Goal: Check status: Check status

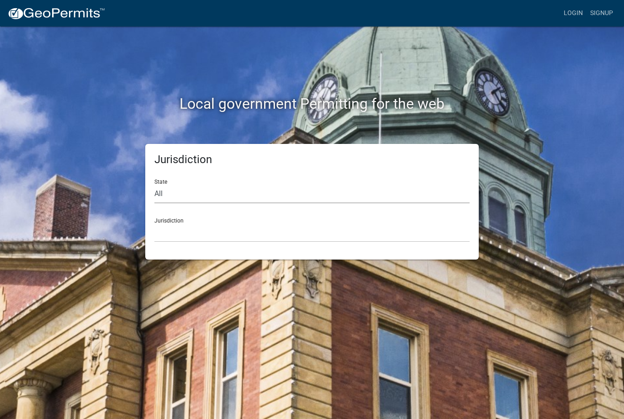
click at [222, 185] on select "All [US_STATE] [US_STATE] [US_STATE] [US_STATE] [US_STATE] [US_STATE] [US_STATE…" at bounding box center [311, 194] width 315 height 19
select select "[US_STATE]"
click at [286, 213] on div "Jurisdiction [GEOGRAPHIC_DATA], [US_STATE][PERSON_NAME][GEOGRAPHIC_DATA], [US_S…" at bounding box center [311, 227] width 315 height 32
click at [277, 230] on select "[GEOGRAPHIC_DATA], [US_STATE][PERSON_NAME][GEOGRAPHIC_DATA], [US_STATE][PERSON_…" at bounding box center [311, 232] width 315 height 19
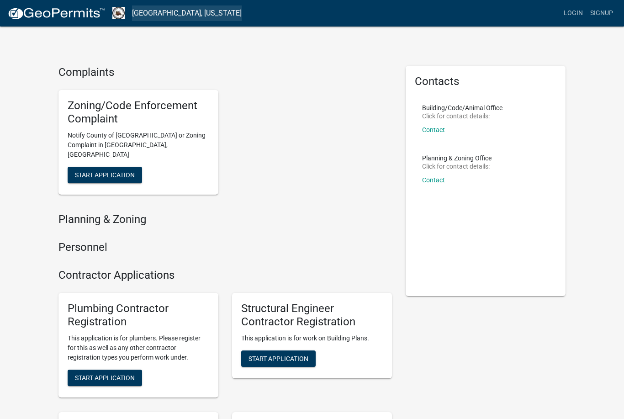
click at [188, 19] on link "[GEOGRAPHIC_DATA], [US_STATE]" at bounding box center [187, 13] width 110 height 16
click at [196, 15] on link "[GEOGRAPHIC_DATA], [US_STATE]" at bounding box center [187, 13] width 110 height 16
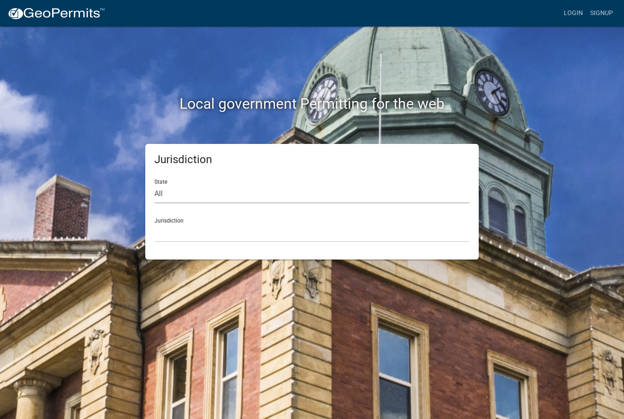
click at [204, 198] on select "All [US_STATE] [US_STATE] [US_STATE] [US_STATE] [US_STATE] [US_STATE] [US_STATE…" at bounding box center [311, 194] width 315 height 19
select select "[US_STATE]"
click at [196, 229] on select "[GEOGRAPHIC_DATA], [US_STATE][PERSON_NAME][GEOGRAPHIC_DATA], [US_STATE][PERSON_…" at bounding box center [311, 232] width 315 height 19
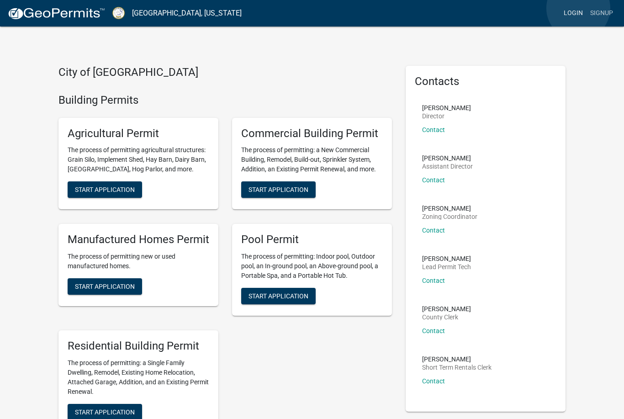
click at [578, 8] on link "Login" at bounding box center [573, 13] width 26 height 17
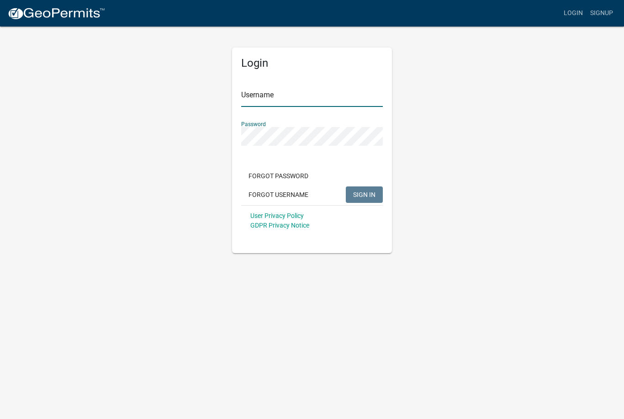
click at [268, 94] on input "Username" at bounding box center [312, 97] width 142 height 19
type input "Lake Country Pools"
click at [362, 180] on div "Forgot Password Forgot Username SIGN IN" at bounding box center [312, 186] width 142 height 37
click at [365, 196] on span "SIGN IN" at bounding box center [364, 194] width 22 height 7
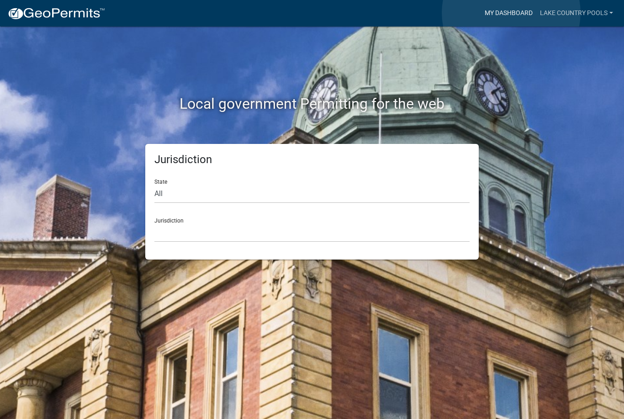
click at [511, 13] on link "My Dashboard" at bounding box center [508, 13] width 55 height 17
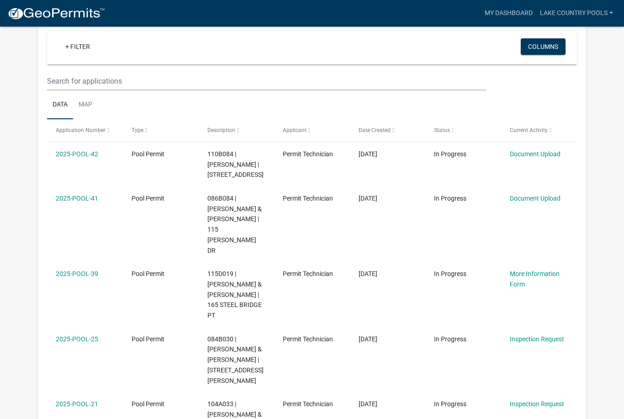
scroll to position [123, 0]
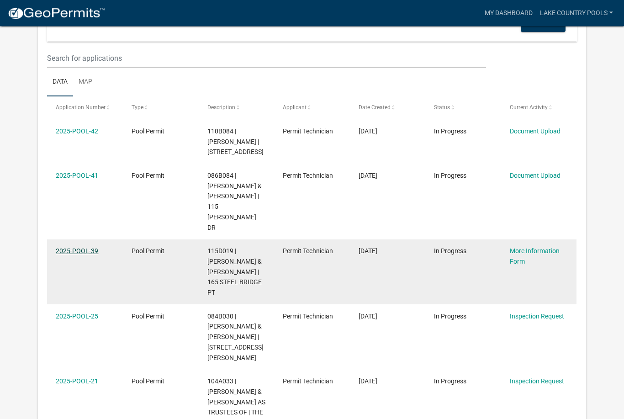
click at [91, 248] on link "2025-POOL-39" at bounding box center [77, 251] width 42 height 7
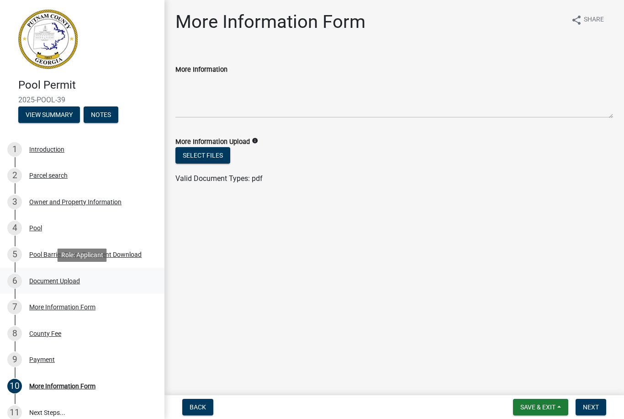
click at [72, 279] on div "Document Upload" at bounding box center [54, 281] width 51 height 6
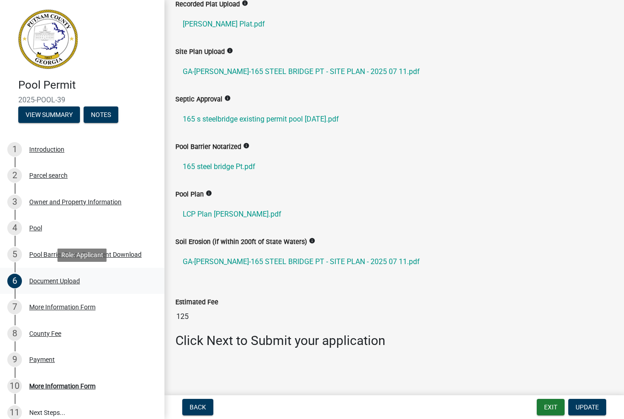
scroll to position [52, 0]
click at [338, 67] on link "GA-[PERSON_NAME]-165 STEEL BRIDGE PT - SITE PLAN - 2025 07 11.pdf" at bounding box center [394, 72] width 438 height 22
click at [597, 410] on span "Update" at bounding box center [587, 406] width 23 height 7
click at [593, 404] on span "Update" at bounding box center [587, 406] width 23 height 7
click at [62, 112] on button "View Summary" at bounding box center [49, 114] width 62 height 16
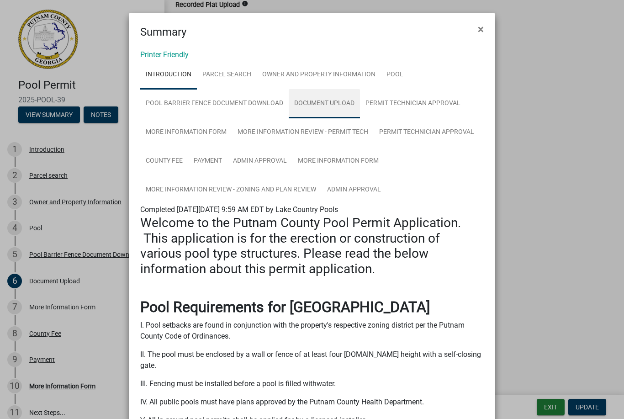
click at [331, 98] on link "Document Upload" at bounding box center [324, 103] width 71 height 29
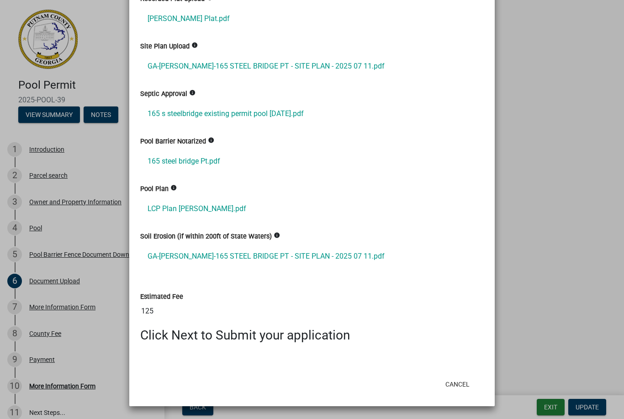
scroll to position [222, 0]
click at [193, 143] on label "Pool Barrier Notarized" at bounding box center [173, 142] width 66 height 6
click at [178, 183] on div "Pool Barrier Notarized info 165 steel bridge Pt.pdf" at bounding box center [311, 160] width 357 height 48
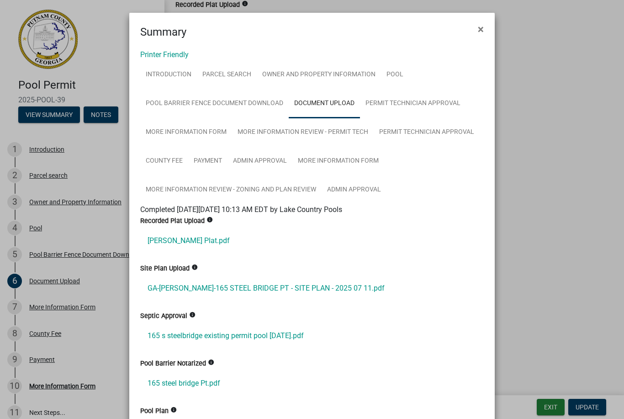
scroll to position [0, 0]
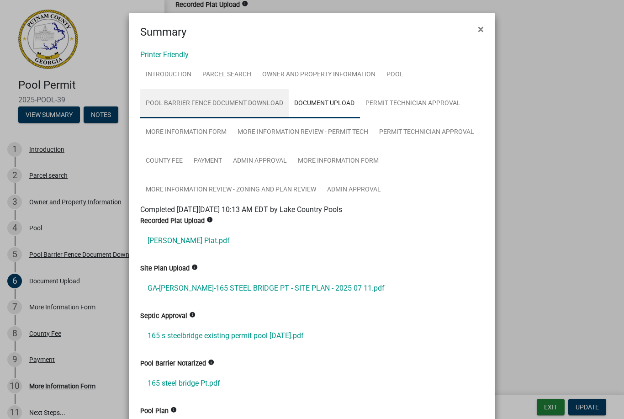
click at [239, 96] on link "Pool Barrier Fence Document Download" at bounding box center [214, 103] width 148 height 29
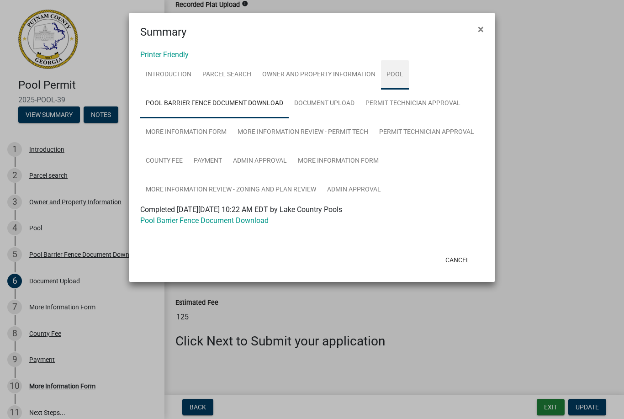
click at [400, 70] on link "Pool" at bounding box center [395, 74] width 28 height 29
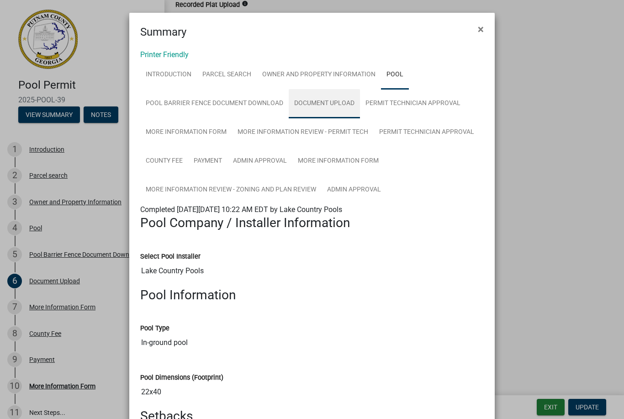
click at [314, 98] on link "Document Upload" at bounding box center [324, 103] width 71 height 29
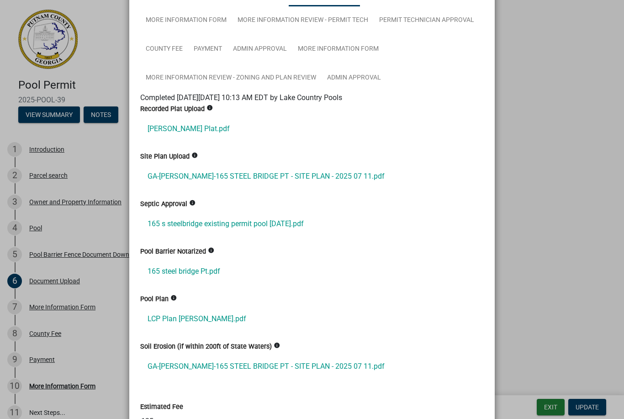
scroll to position [114, 0]
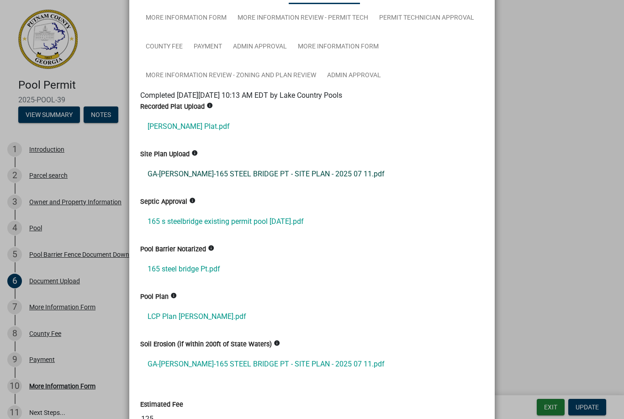
click at [268, 171] on link "GA-[PERSON_NAME]-165 STEEL BRIDGE PT - SITE PLAN - 2025 07 11.pdf" at bounding box center [312, 174] width 344 height 22
click at [94, 242] on ngb-modal-window "Summary × Printer Friendly Introduction Parcel search Owner and Property Inform…" at bounding box center [312, 209] width 624 height 419
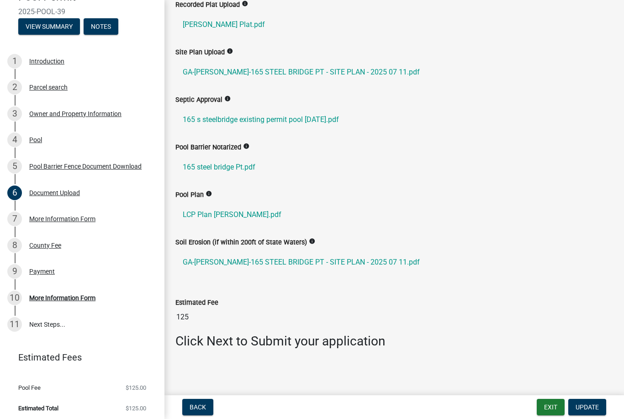
scroll to position [85, 0]
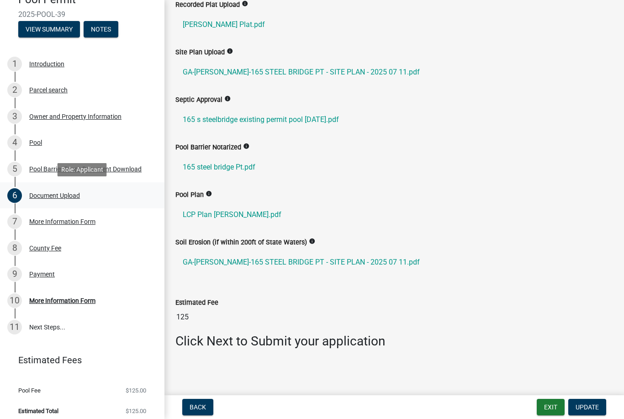
click at [62, 193] on div "Document Upload" at bounding box center [54, 195] width 51 height 6
click at [591, 405] on span "Update" at bounding box center [587, 406] width 23 height 7
click at [597, 401] on button "Update" at bounding box center [587, 407] width 38 height 16
click at [598, 406] on span "Update" at bounding box center [587, 406] width 23 height 7
click at [594, 406] on span "Update" at bounding box center [587, 406] width 23 height 7
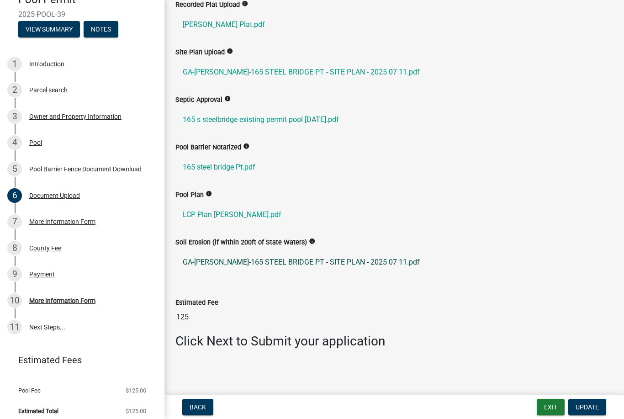
click at [353, 261] on link "GA-[PERSON_NAME]-165 STEEL BRIDGE PT - SITE PLAN - 2025 07 11.pdf" at bounding box center [394, 262] width 438 height 22
click at [95, 32] on button "Notes" at bounding box center [101, 29] width 35 height 16
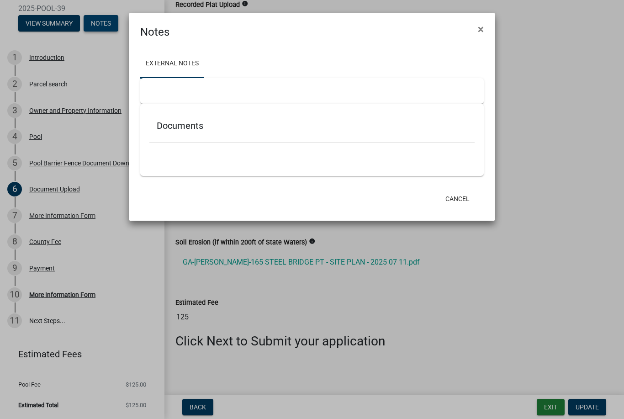
scroll to position [46, 0]
click at [485, 27] on button "×" at bounding box center [481, 29] width 21 height 26
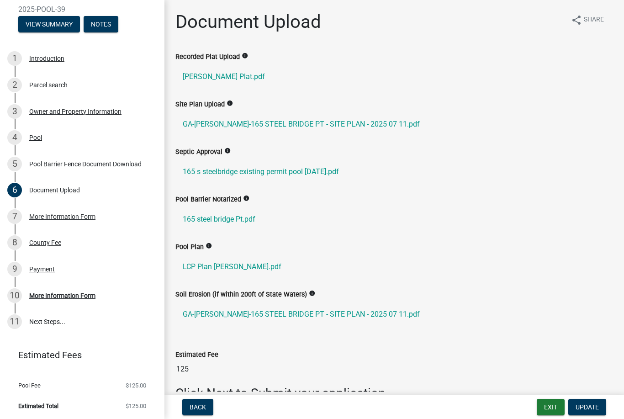
scroll to position [0, 0]
click at [51, 194] on div "6 Document Upload" at bounding box center [78, 190] width 143 height 15
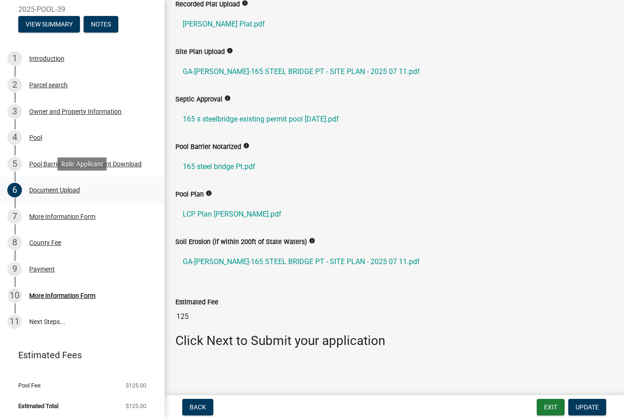
scroll to position [52, 0]
click at [553, 405] on button "Exit" at bounding box center [551, 407] width 28 height 16
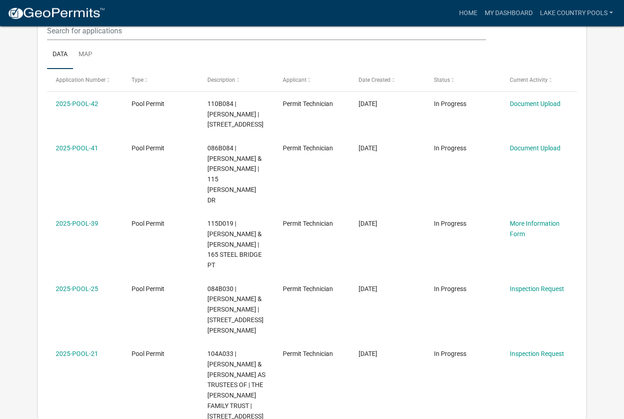
scroll to position [135, 0]
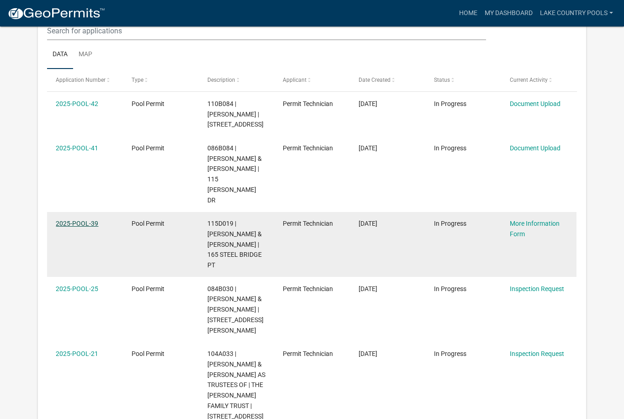
click at [69, 224] on link "2025-POOL-39" at bounding box center [77, 223] width 42 height 7
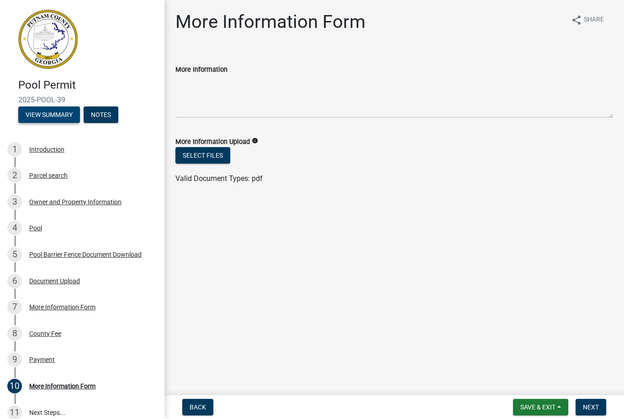
click at [59, 113] on button "View Summary" at bounding box center [49, 114] width 62 height 16
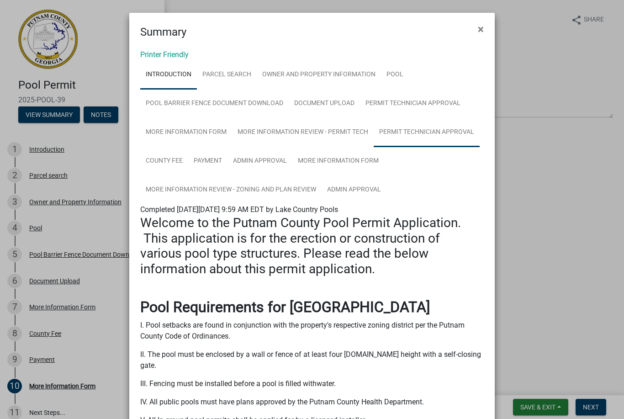
click at [431, 125] on link "Permit Technician Approval" at bounding box center [427, 132] width 106 height 29
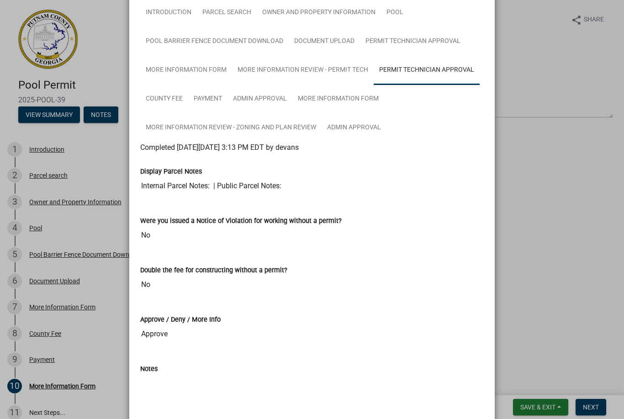
scroll to position [56, 0]
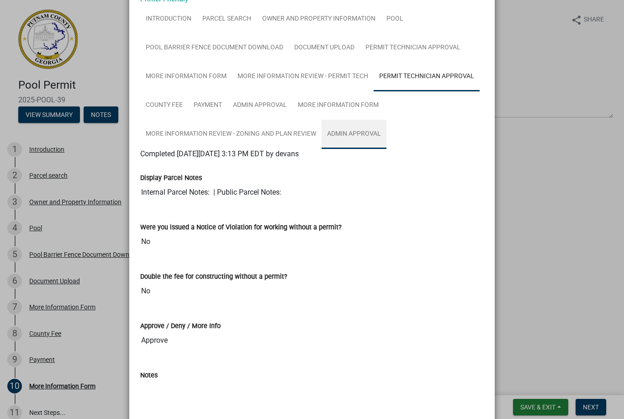
click at [362, 128] on link "Admin Approval" at bounding box center [354, 134] width 65 height 29
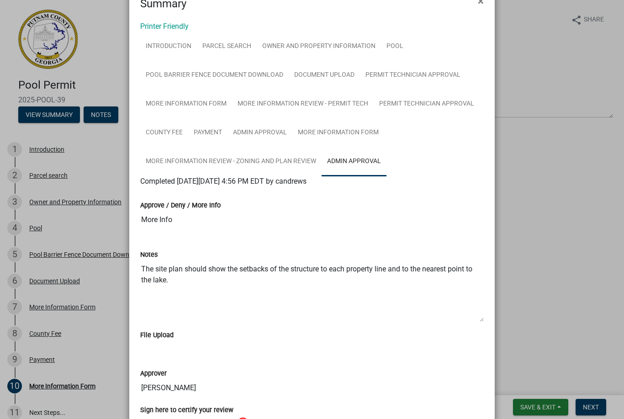
scroll to position [28, 0]
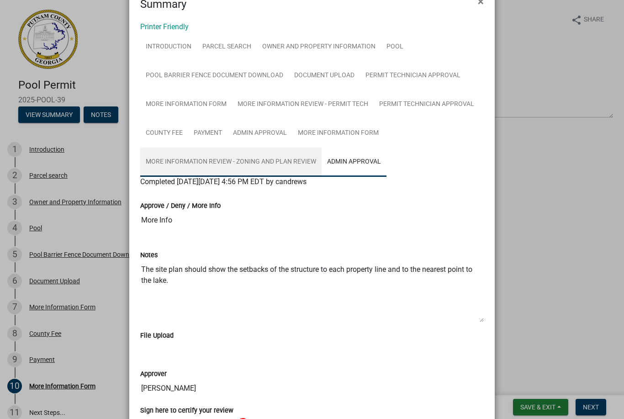
click at [294, 161] on link "More Information Review - Zoning and Plan Review" at bounding box center [230, 162] width 181 height 29
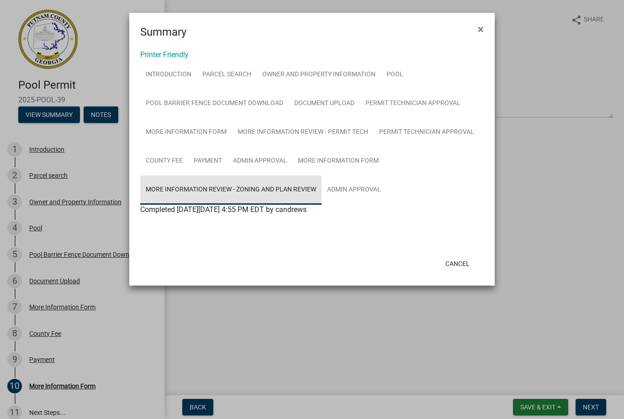
scroll to position [0, 0]
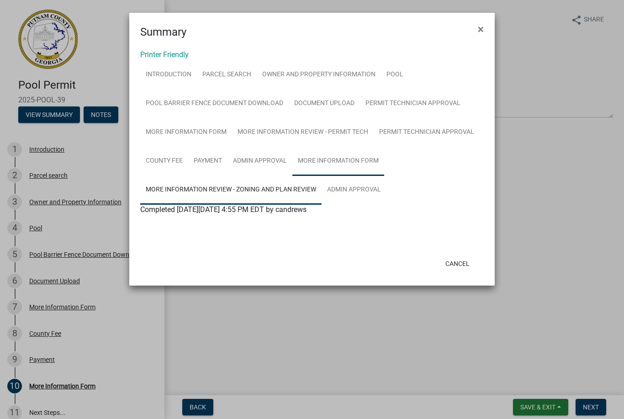
click at [345, 157] on link "More Information Form" at bounding box center [338, 161] width 92 height 29
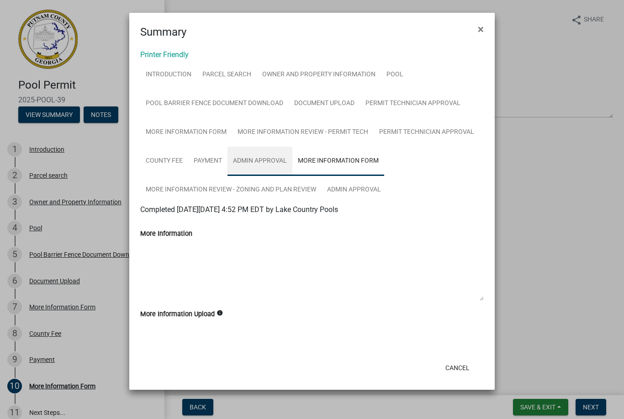
click at [260, 154] on link "Admin Approval" at bounding box center [260, 161] width 65 height 29
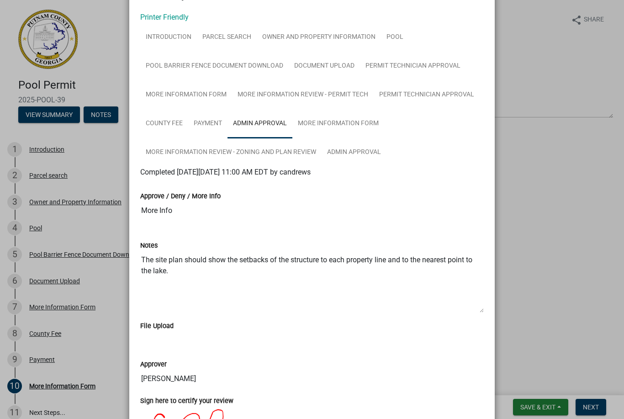
scroll to position [6, 0]
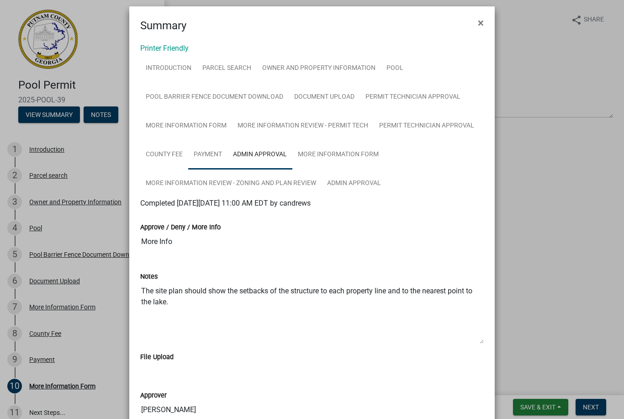
click at [207, 154] on link "Payment" at bounding box center [207, 154] width 39 height 29
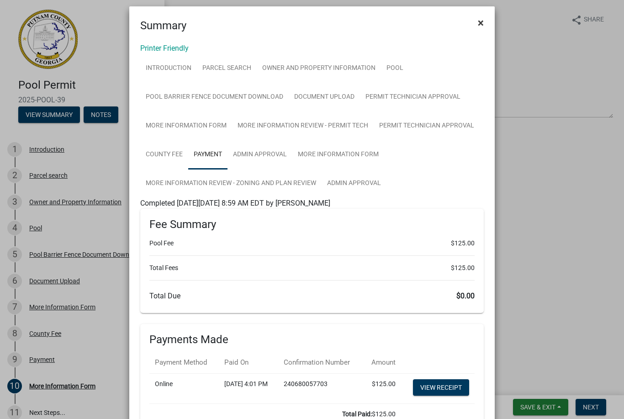
click at [485, 23] on button "×" at bounding box center [481, 23] width 21 height 26
